Goal: Task Accomplishment & Management: Use online tool/utility

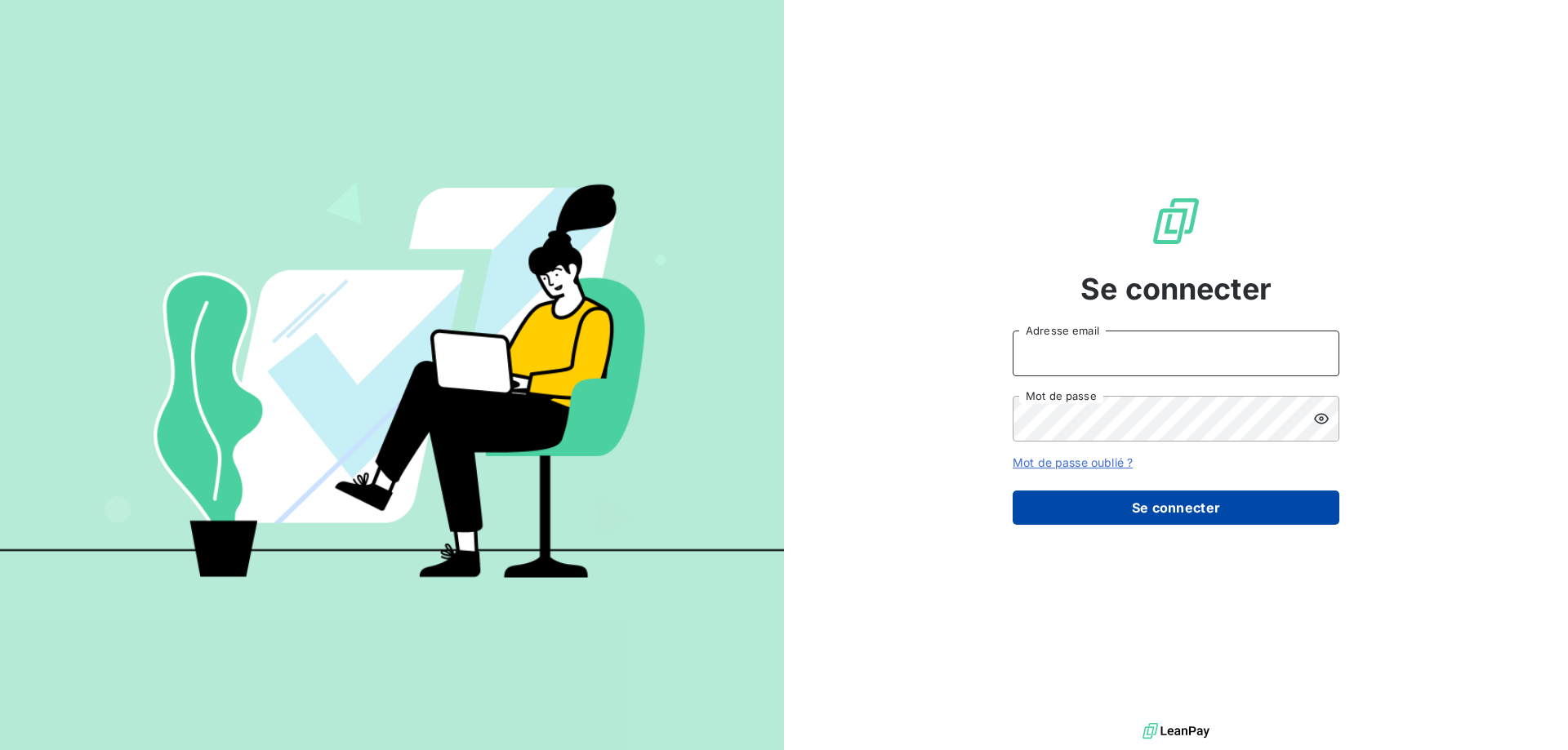
type input "[PERSON_NAME][EMAIL_ADDRESS][DOMAIN_NAME]"
click at [1101, 506] on button "Se connecter" at bounding box center [1175, 508] width 326 height 34
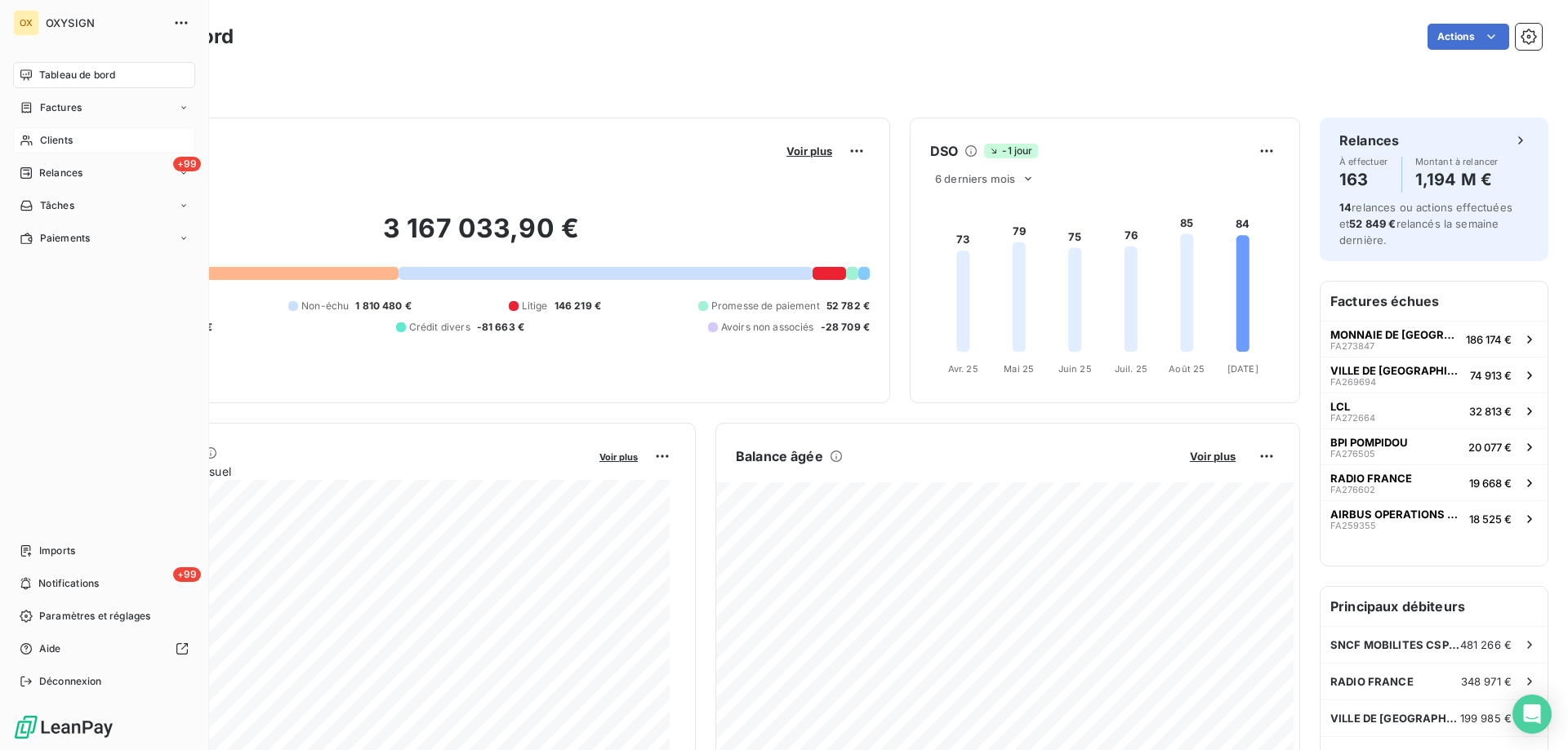
click at [58, 139] on span "Clients" at bounding box center [56, 140] width 32 height 14
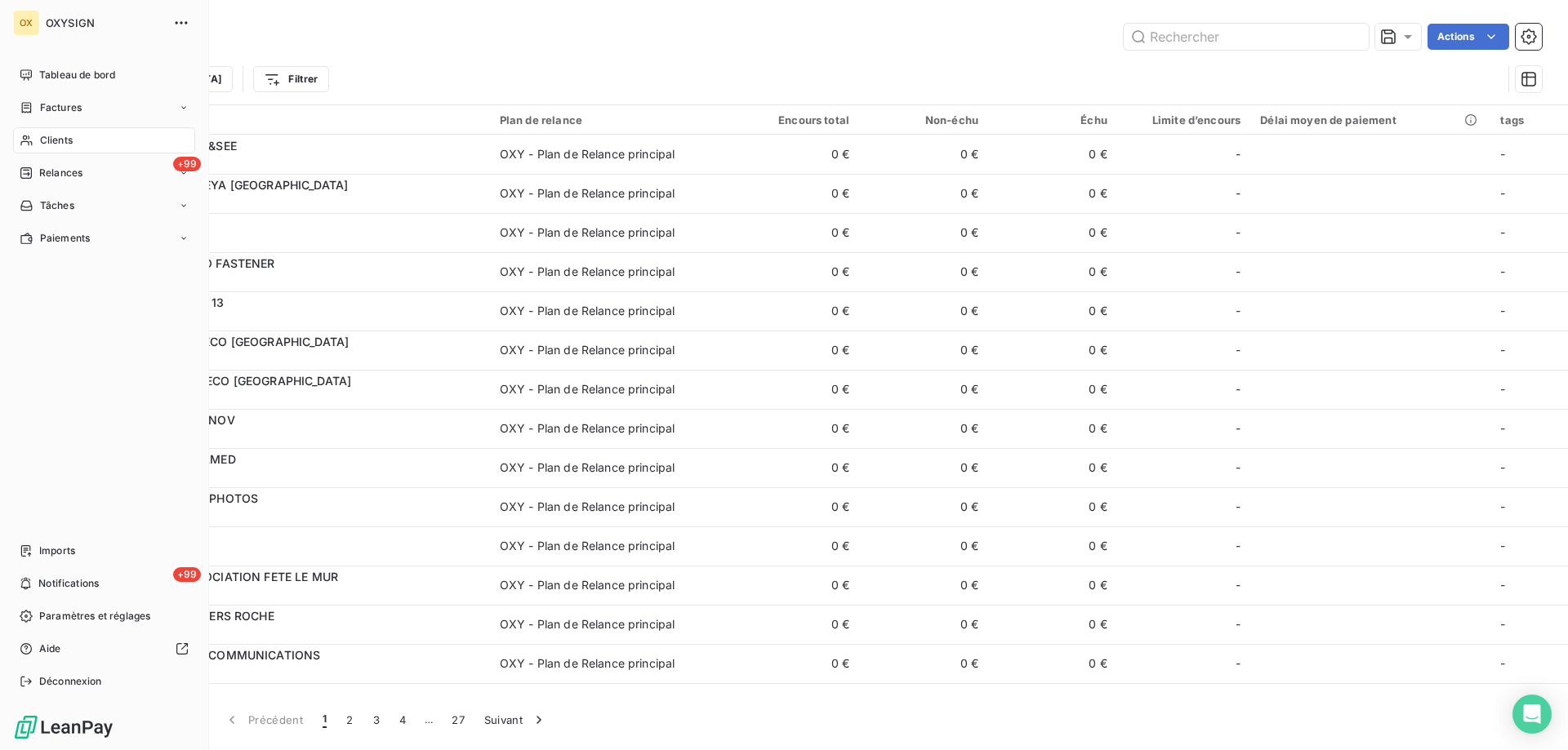
click at [60, 143] on span "Clients" at bounding box center [56, 140] width 32 height 14
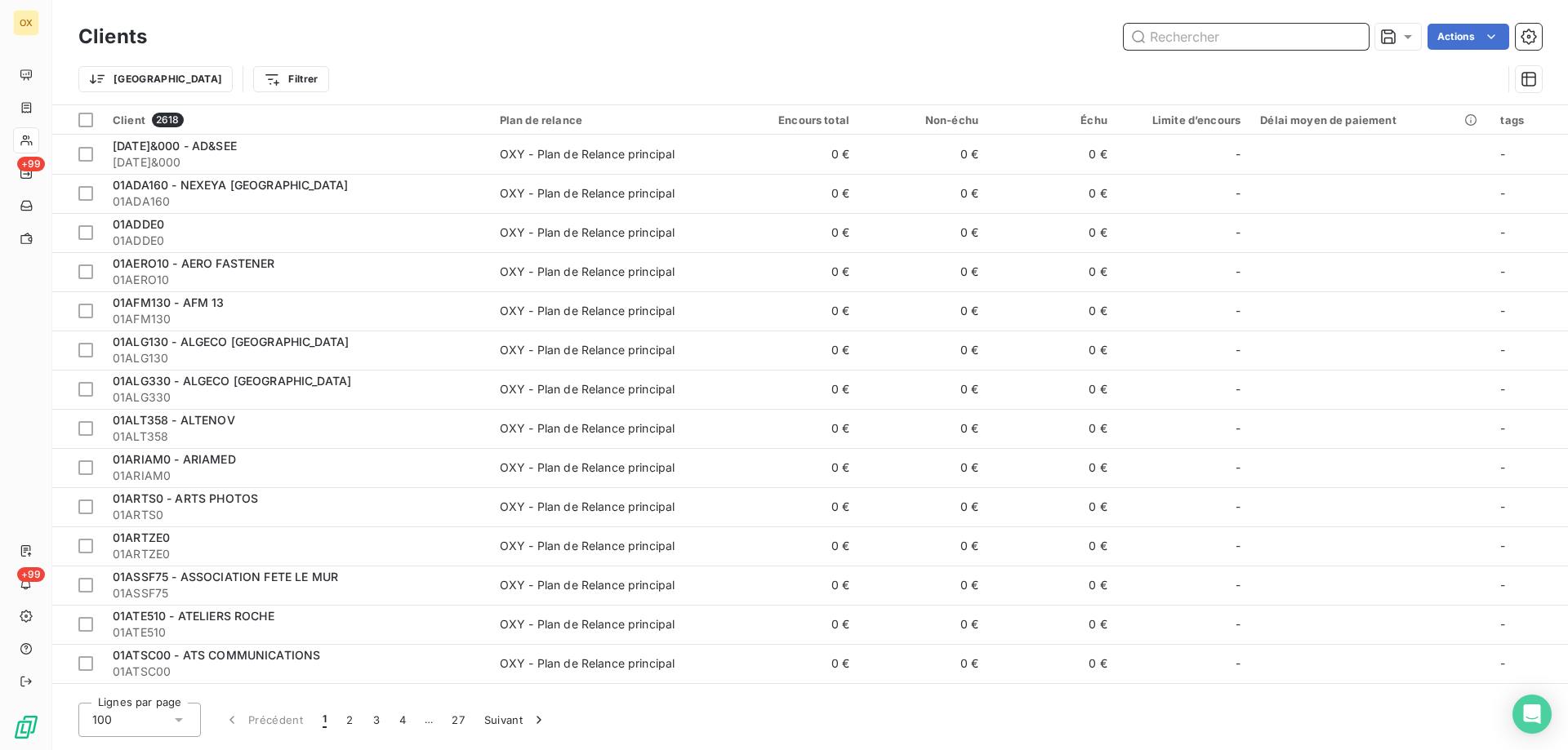
click at [1161, 42] on input "text" at bounding box center [1247, 36] width 245 height 26
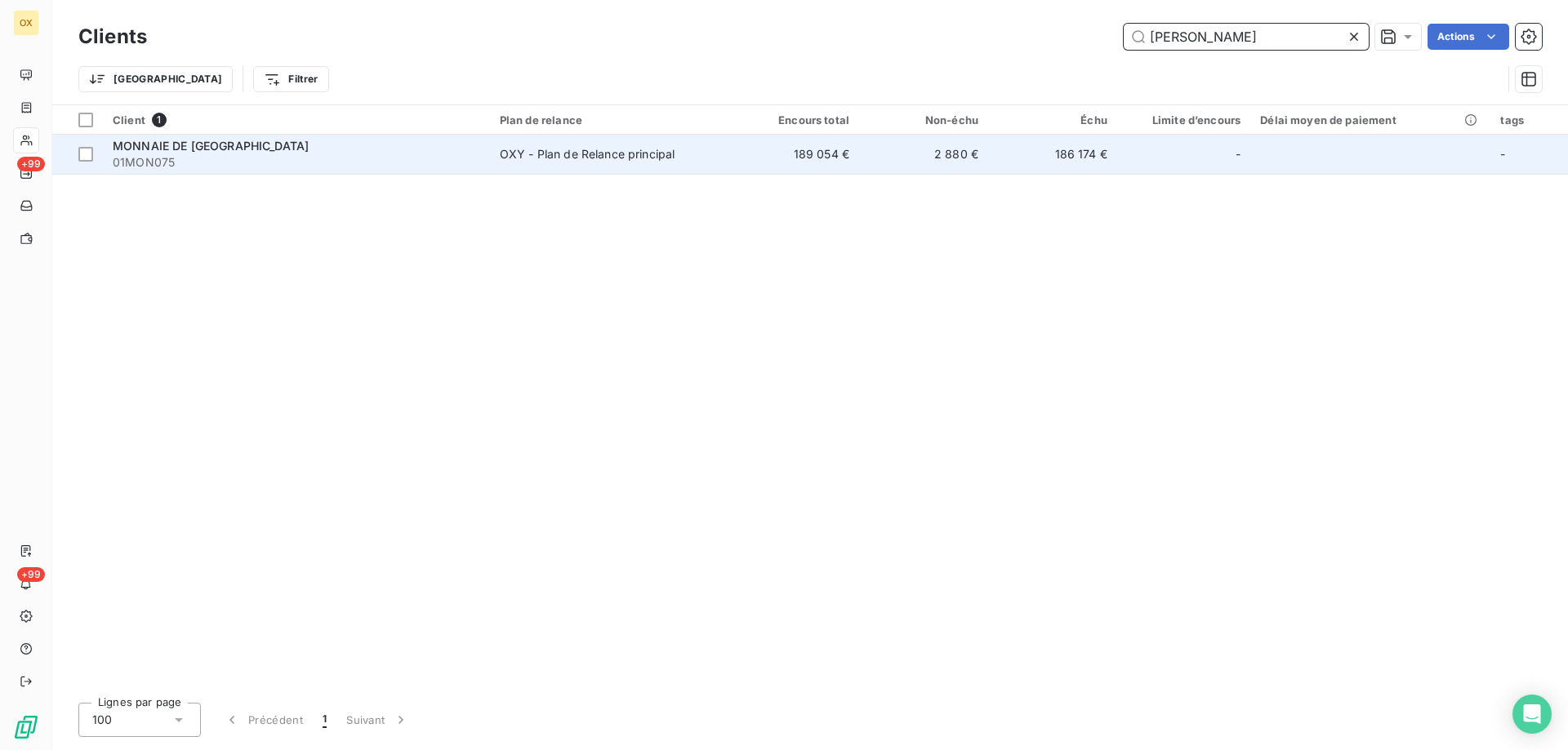
type input "[PERSON_NAME]"
click at [566, 159] on div "OXY - Plan de Relance principal" at bounding box center [588, 154] width 176 height 16
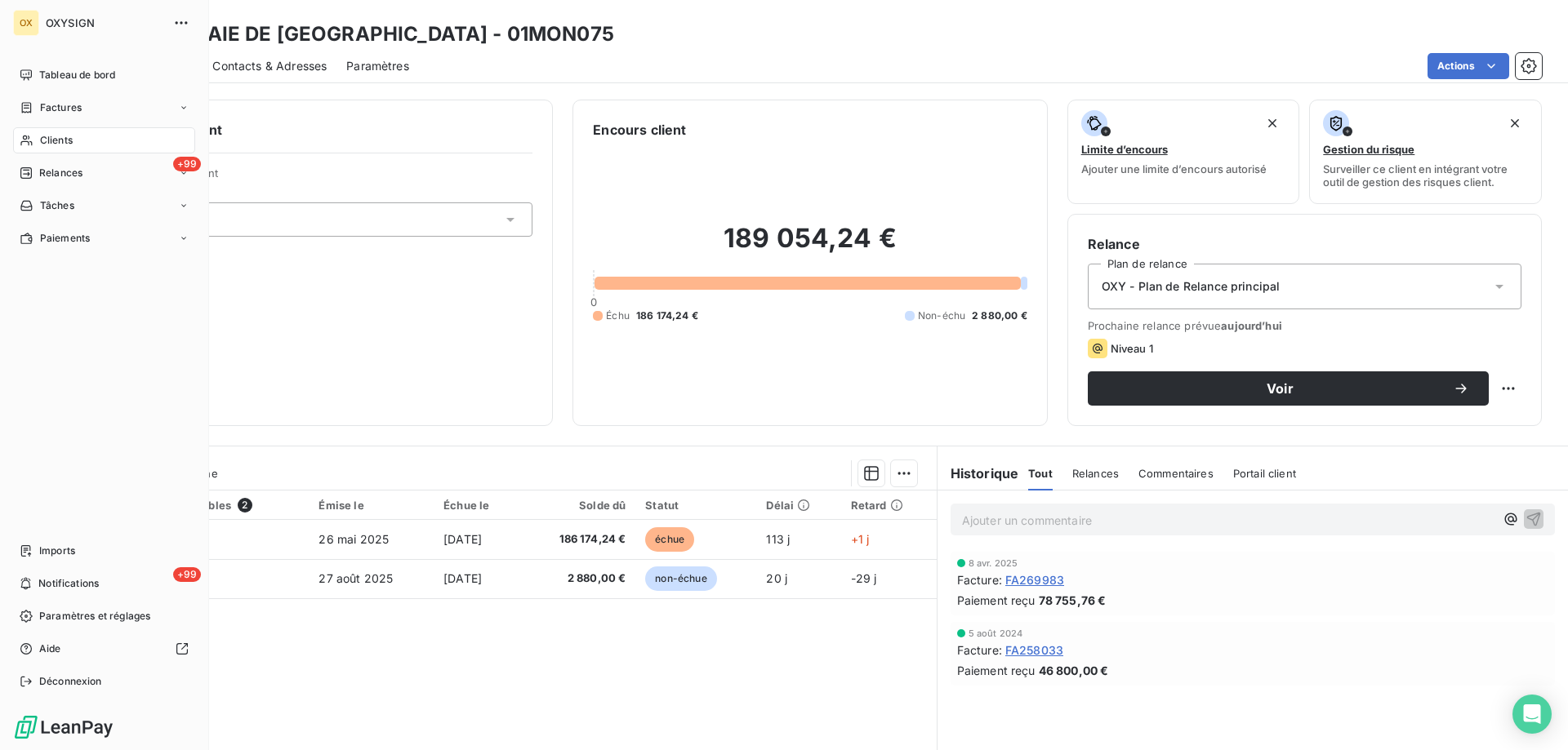
drag, startPoint x: 49, startPoint y: 112, endPoint x: 61, endPoint y: 126, distance: 18.4
click at [49, 112] on span "Factures" at bounding box center [61, 107] width 42 height 14
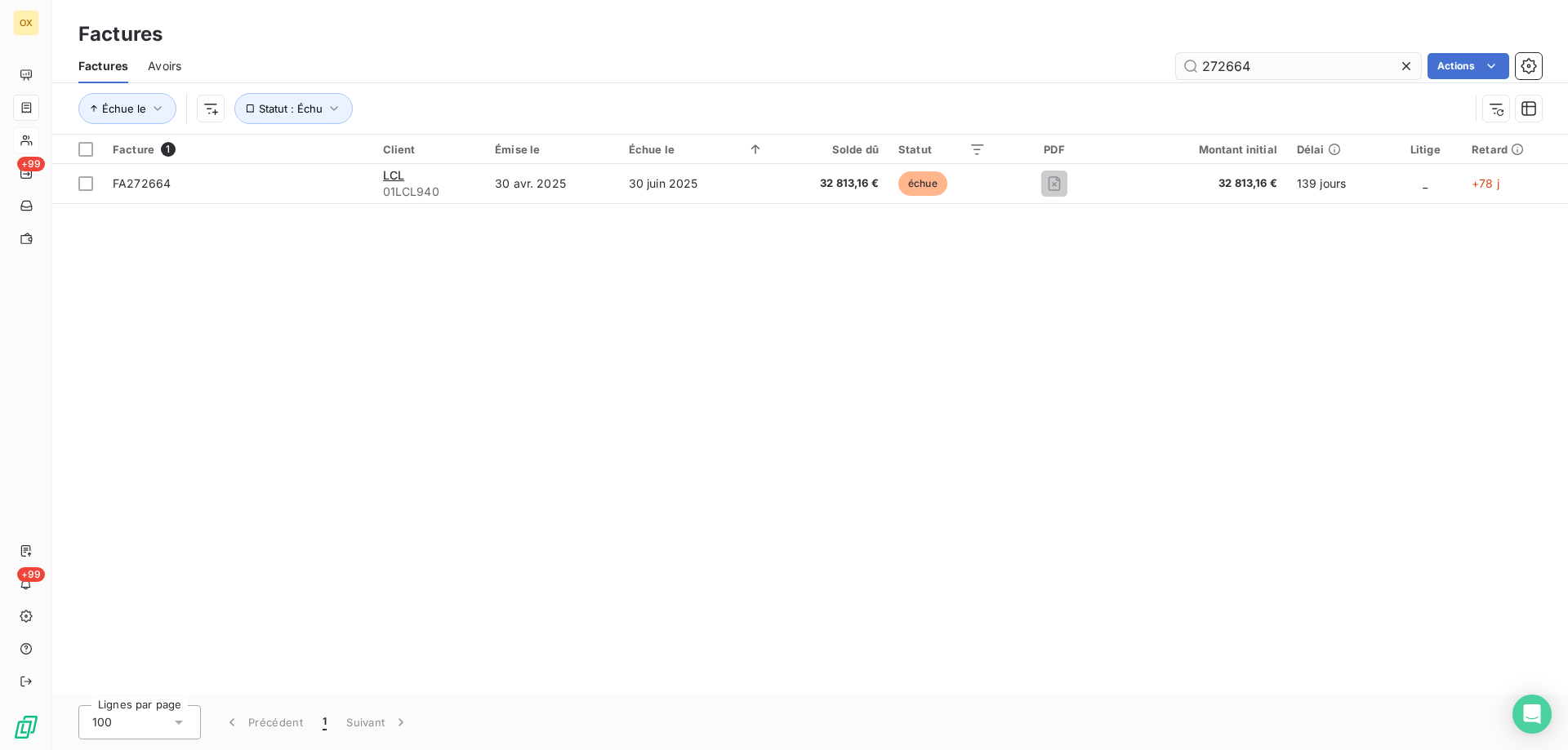
drag, startPoint x: 1217, startPoint y: 69, endPoint x: 1267, endPoint y: 73, distance: 50.2
click at [1267, 73] on input "272664" at bounding box center [1299, 66] width 245 height 26
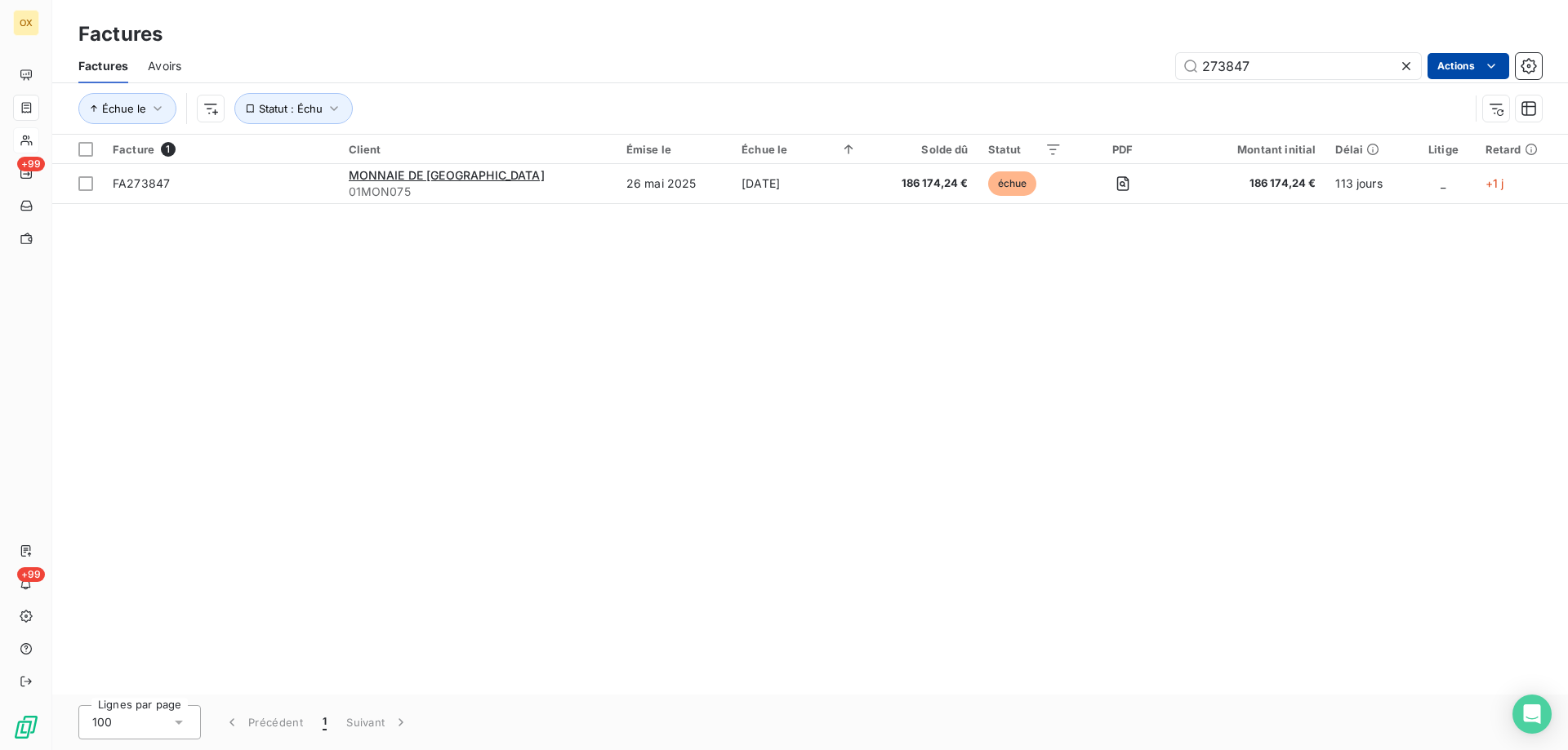
type input "273847"
click at [1459, 67] on html "OX +99 +99 Factures Factures Avoirs 273847 Actions Mettre les factures en litig…" at bounding box center [784, 375] width 1568 height 750
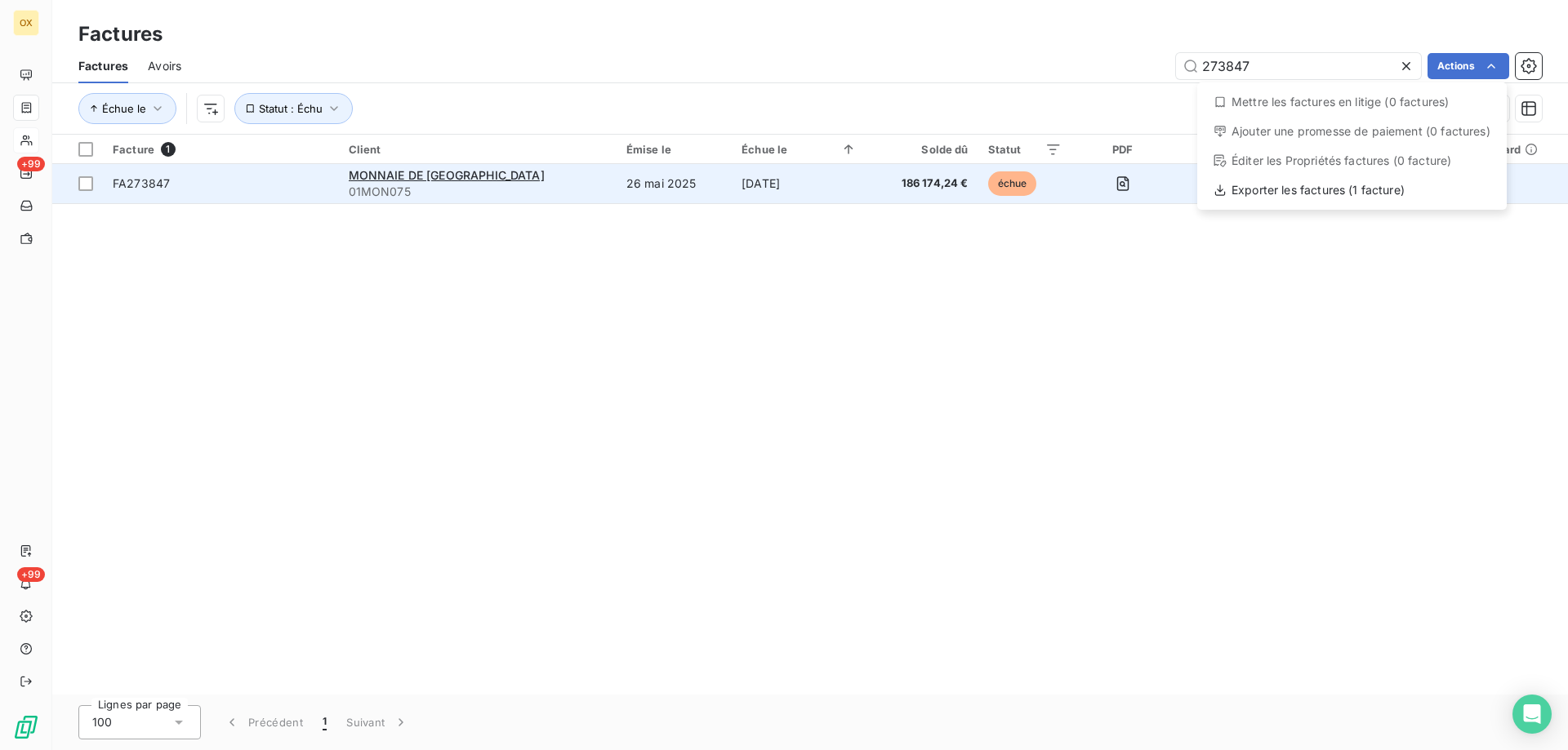
click at [965, 188] on html "OX +99 +99 Factures Factures Avoirs 273847 Actions Mettre les factures en litig…" at bounding box center [784, 375] width 1568 height 750
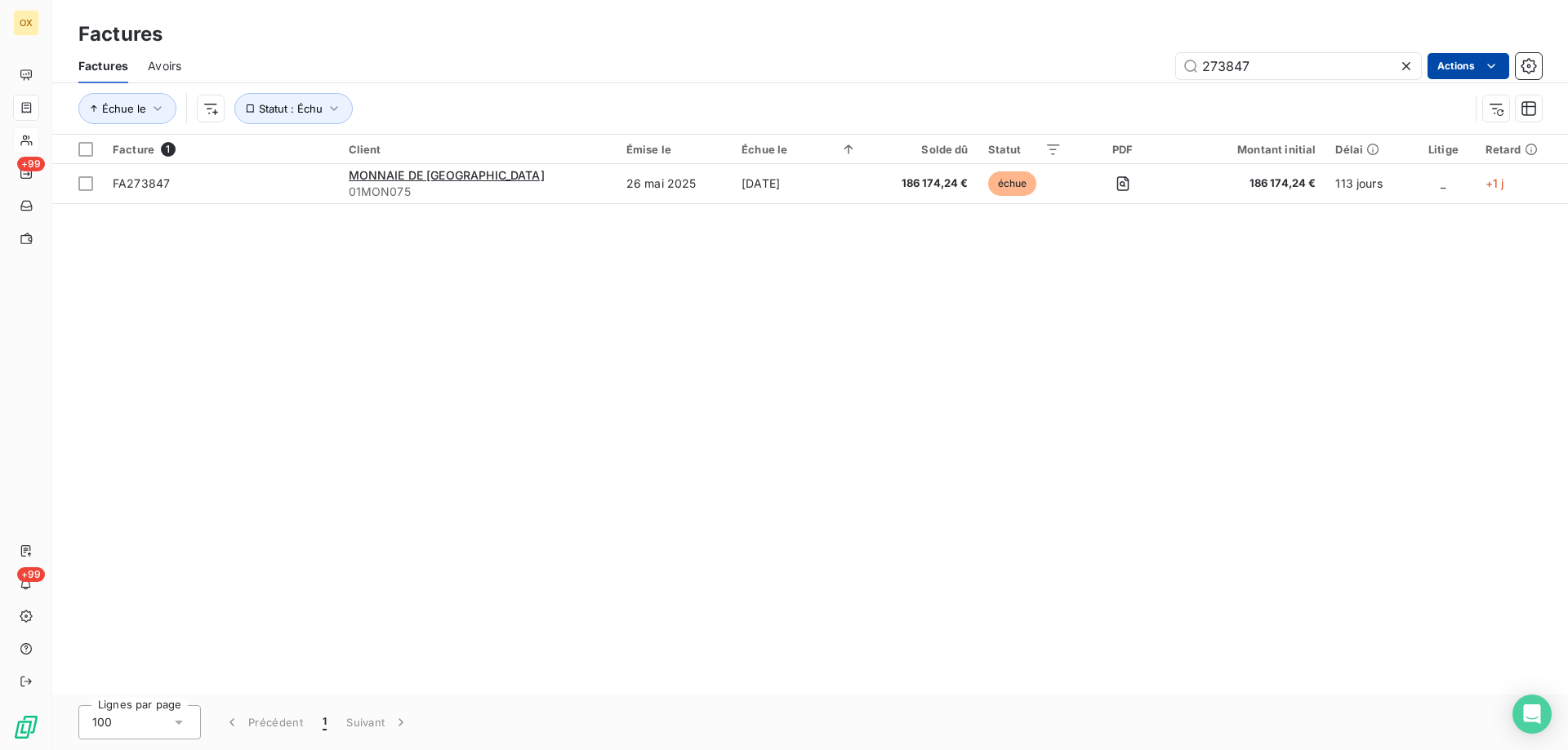
click at [1461, 57] on html "OX +99 +99 Factures Factures Avoirs 273847 Actions Échue le Statut : Échu Factu…" at bounding box center [784, 375] width 1568 height 750
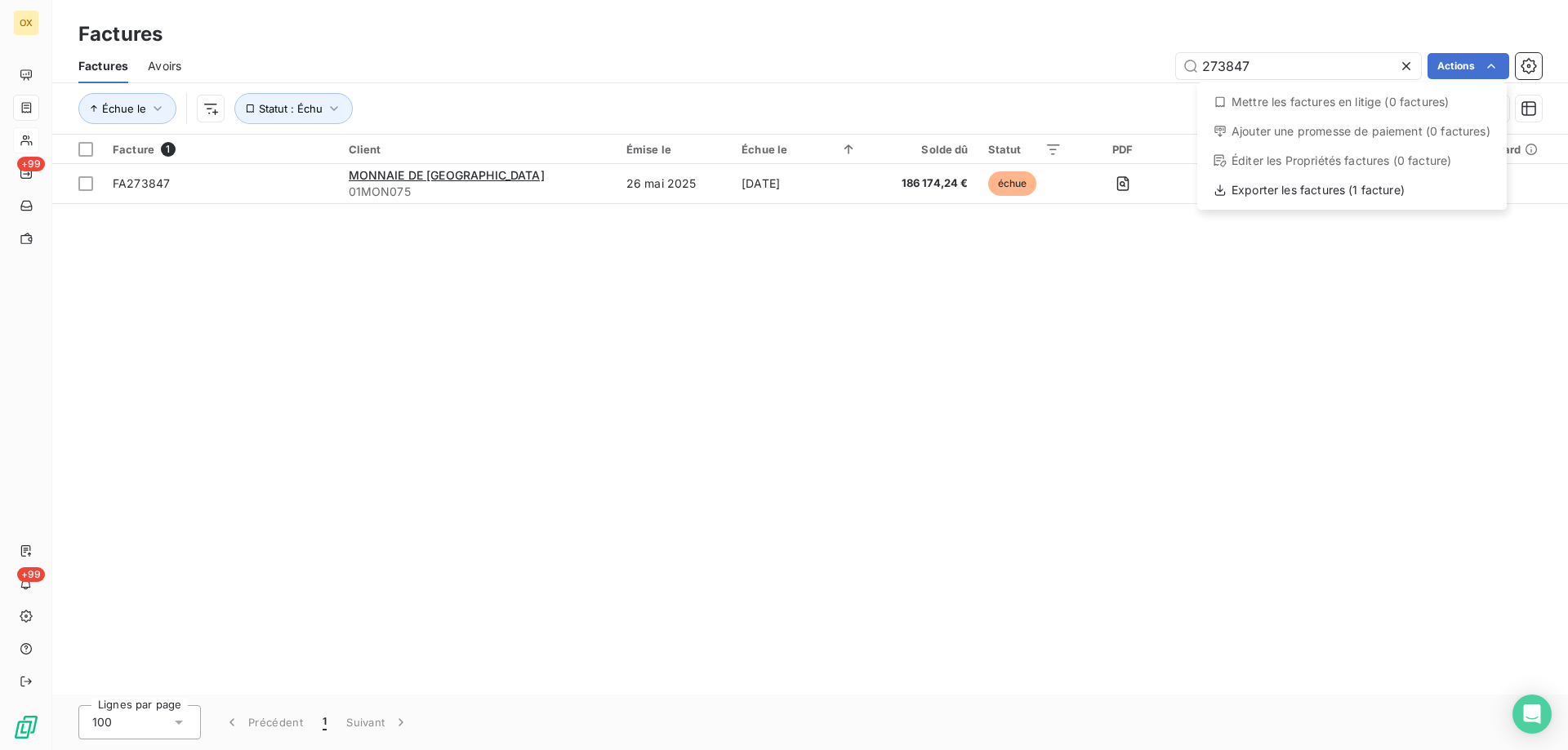
click at [1271, 107] on div "Mettre les factures en litige (0 factures)" at bounding box center [1352, 102] width 297 height 26
drag, startPoint x: 893, startPoint y: 298, endPoint x: 947, endPoint y: 240, distance: 79.2
click at [893, 298] on html "OX +99 +99 Factures Factures Avoirs 273847 Actions Échue le Statut : Échu Factu…" at bounding box center [784, 375] width 1568 height 750
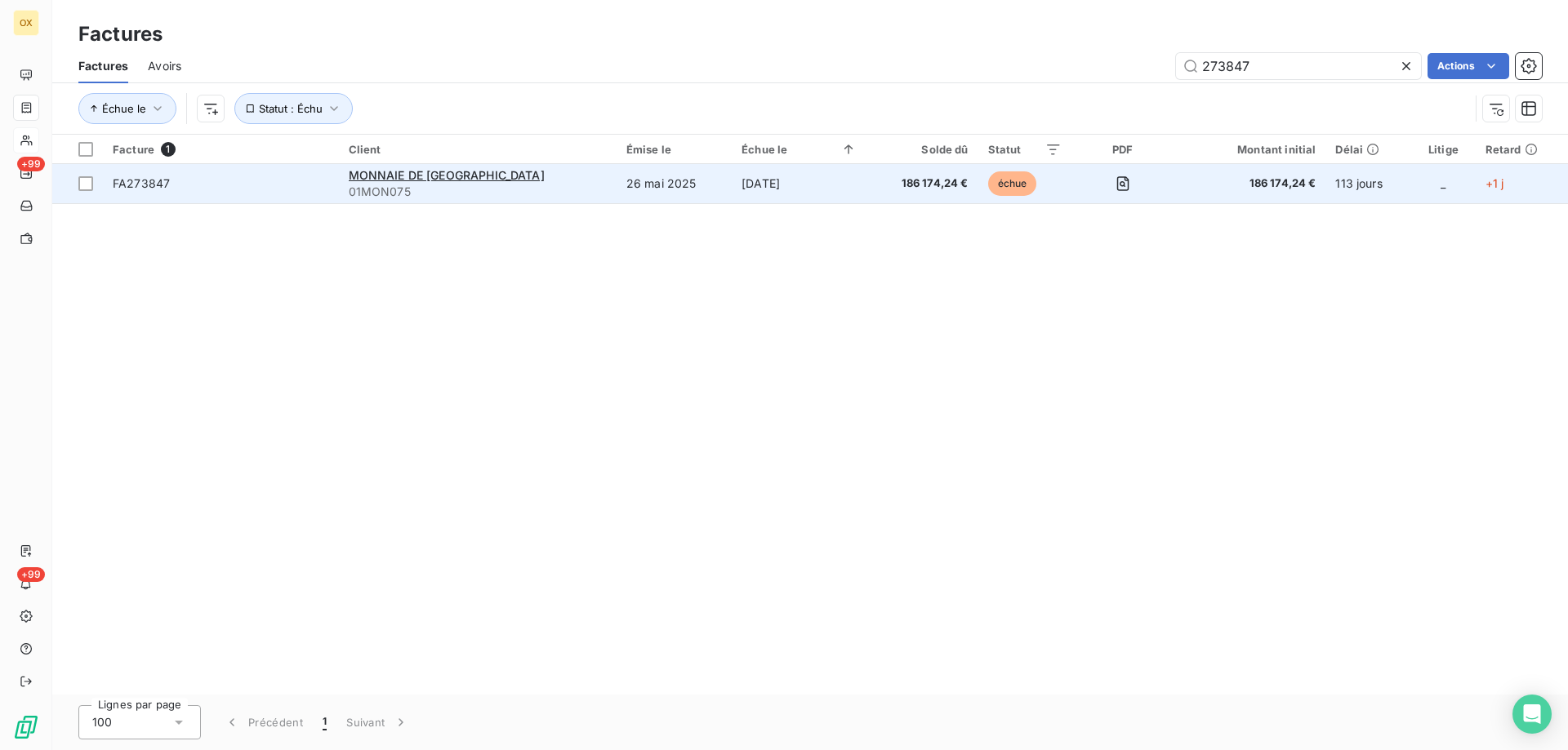
click at [988, 190] on span "échue" at bounding box center [1013, 183] width 49 height 25
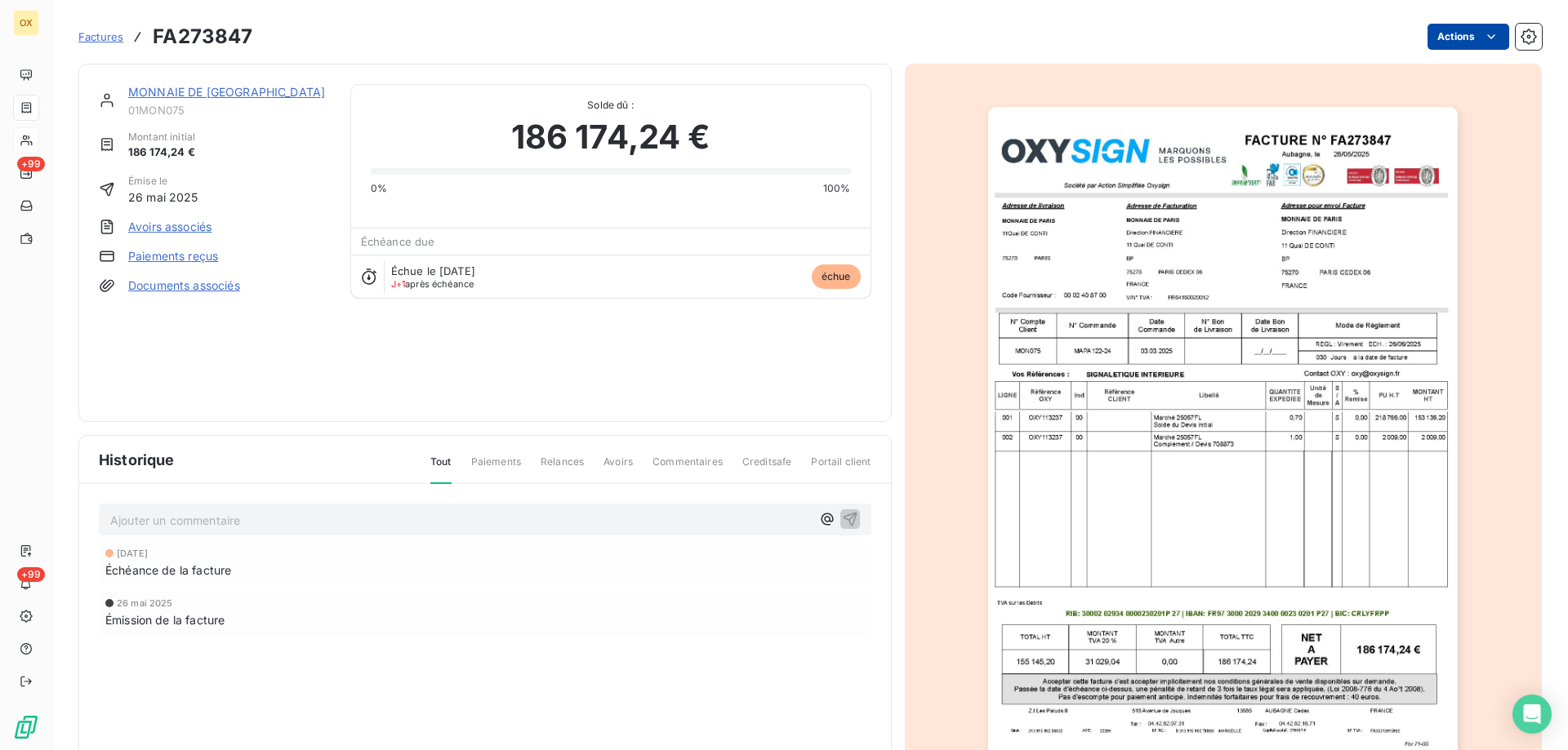
click at [1436, 32] on html "OX +99 +99 Factures FA273847 Actions MONNAIE DE PARIS 01MON075 Montant initial …" at bounding box center [784, 375] width 1568 height 750
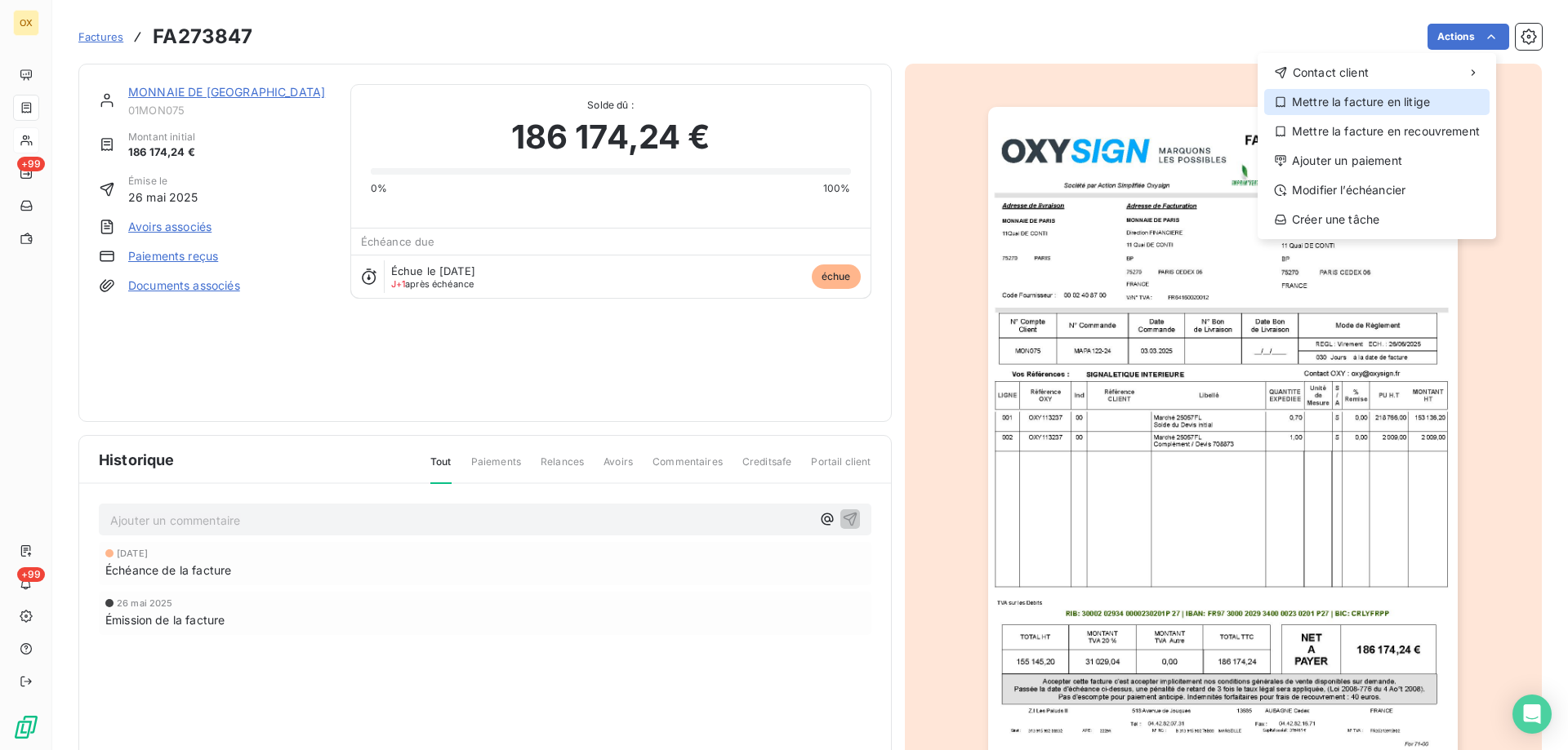
click at [1280, 102] on icon at bounding box center [1281, 102] width 13 height 13
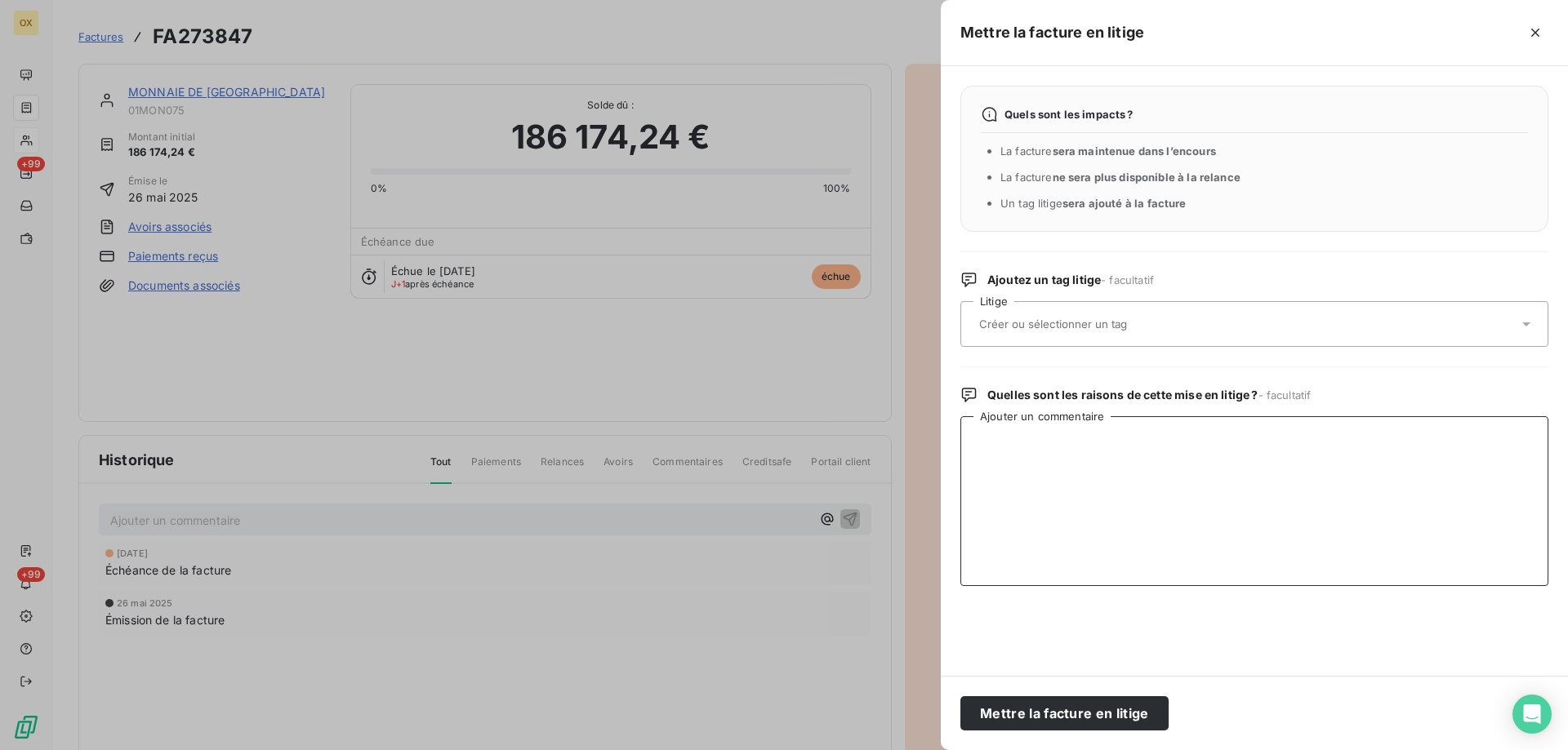
click at [982, 442] on textarea "Ajouter un commentaire" at bounding box center [1254, 501] width 588 height 170
type textarea "NON CONFORMITE"
click at [1002, 712] on button "Mettre la facture en litige" at bounding box center [1064, 713] width 208 height 34
